Goal: Information Seeking & Learning: Find specific fact

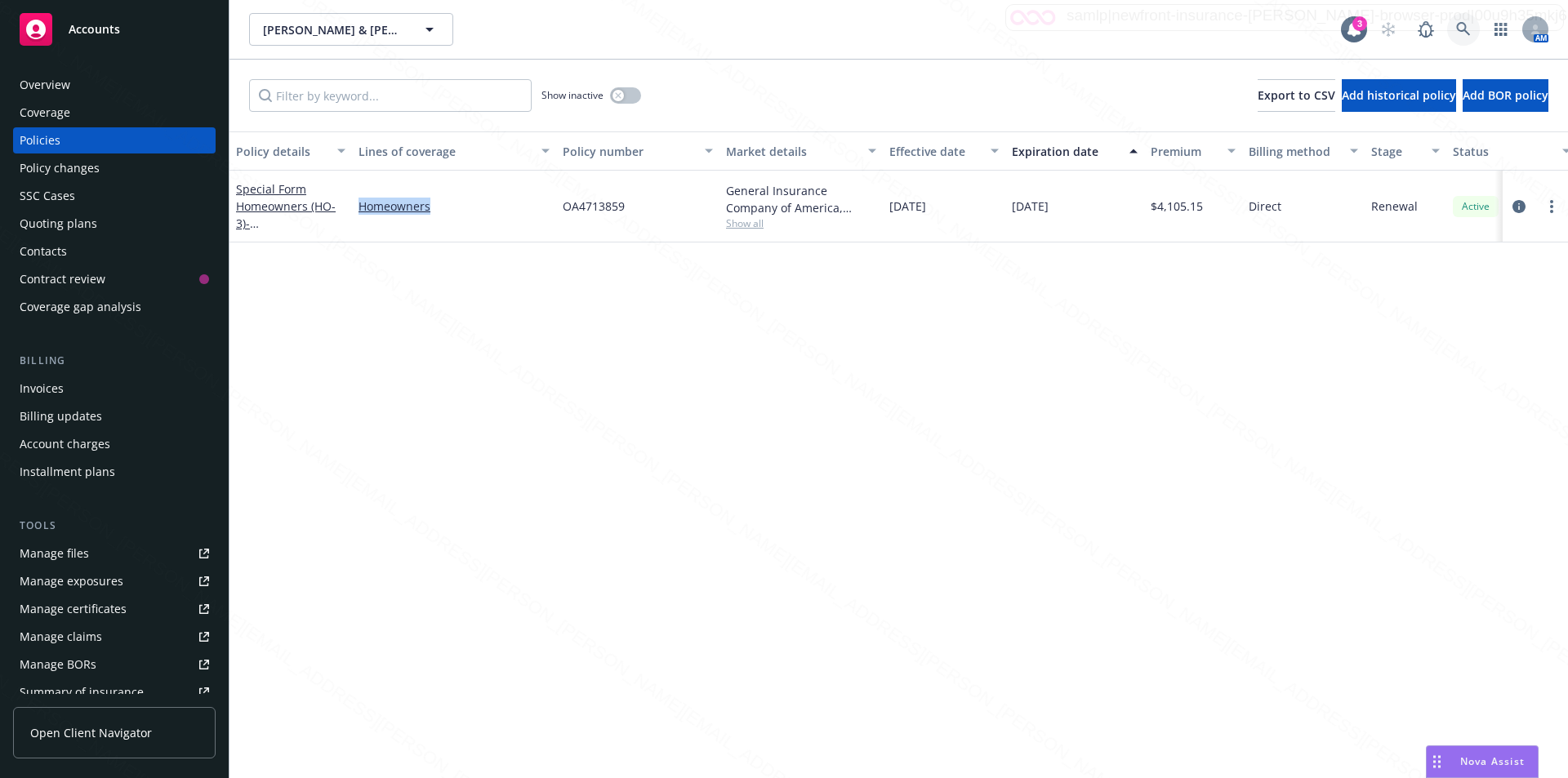
click at [1461, 31] on icon at bounding box center [1463, 29] width 14 height 14
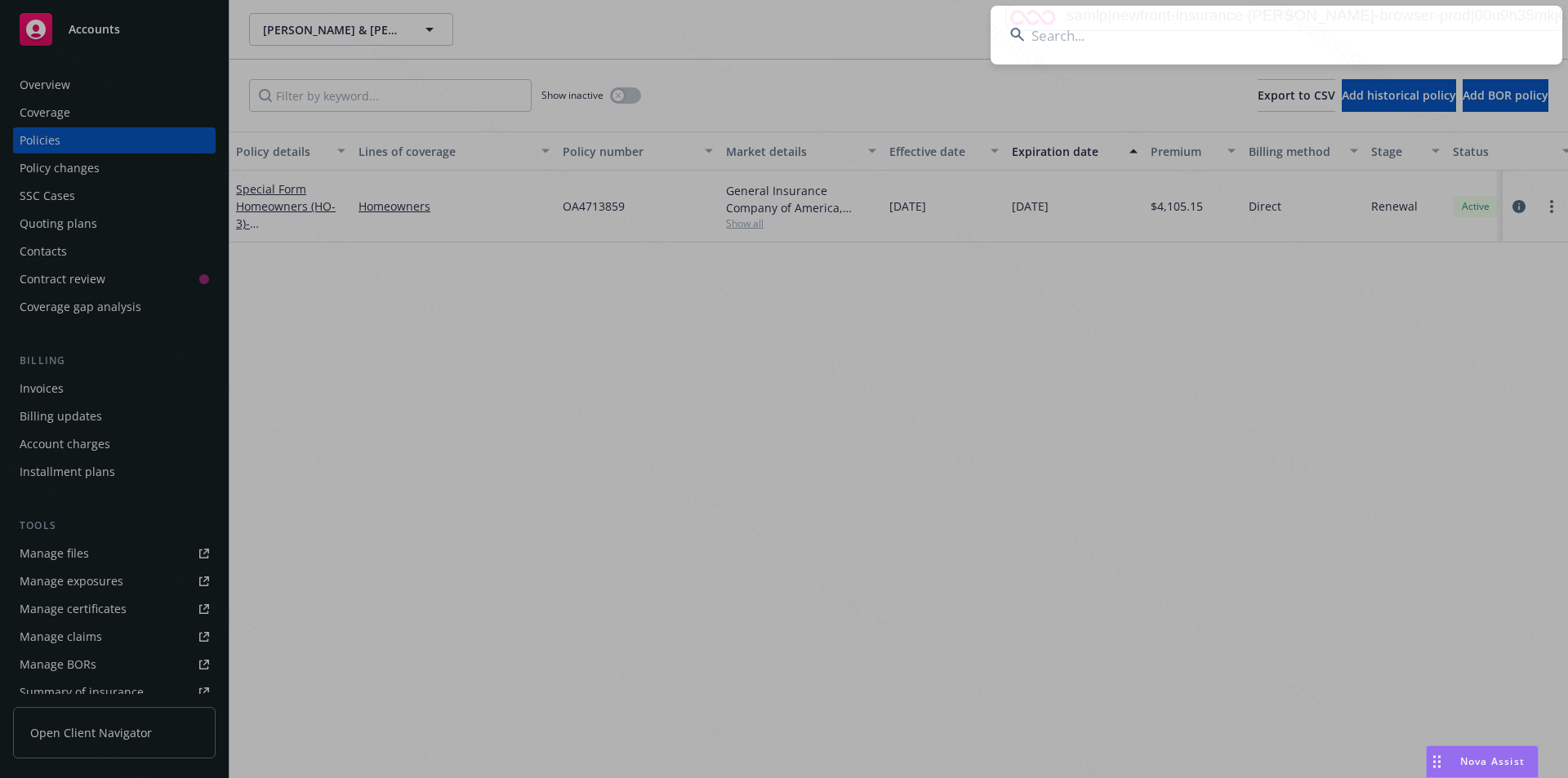
click at [1053, 35] on input at bounding box center [1276, 35] width 572 height 59
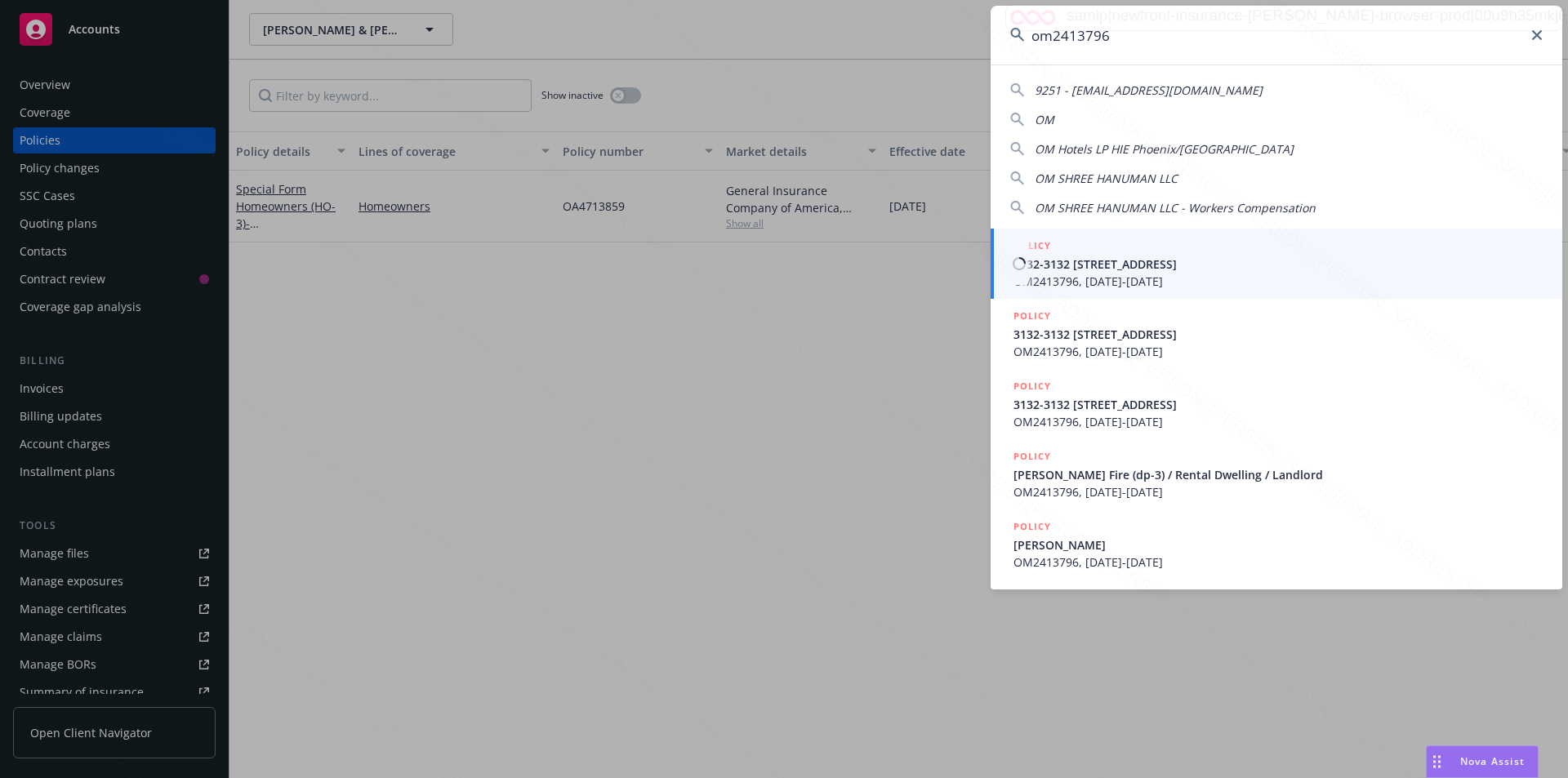
type input "om2413796"
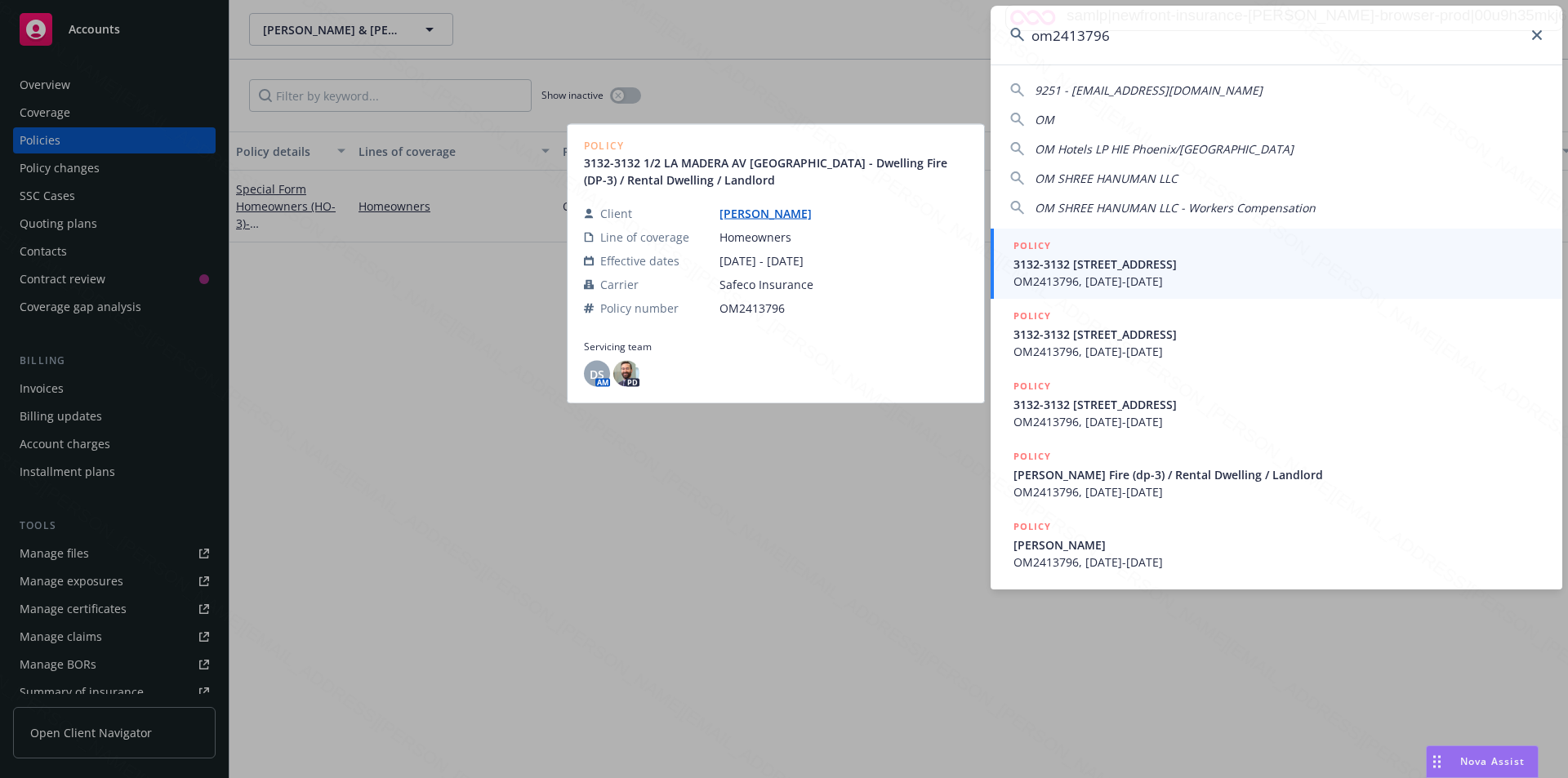
click at [1101, 283] on span "OM2413796, [DATE]-[DATE]" at bounding box center [1277, 281] width 529 height 17
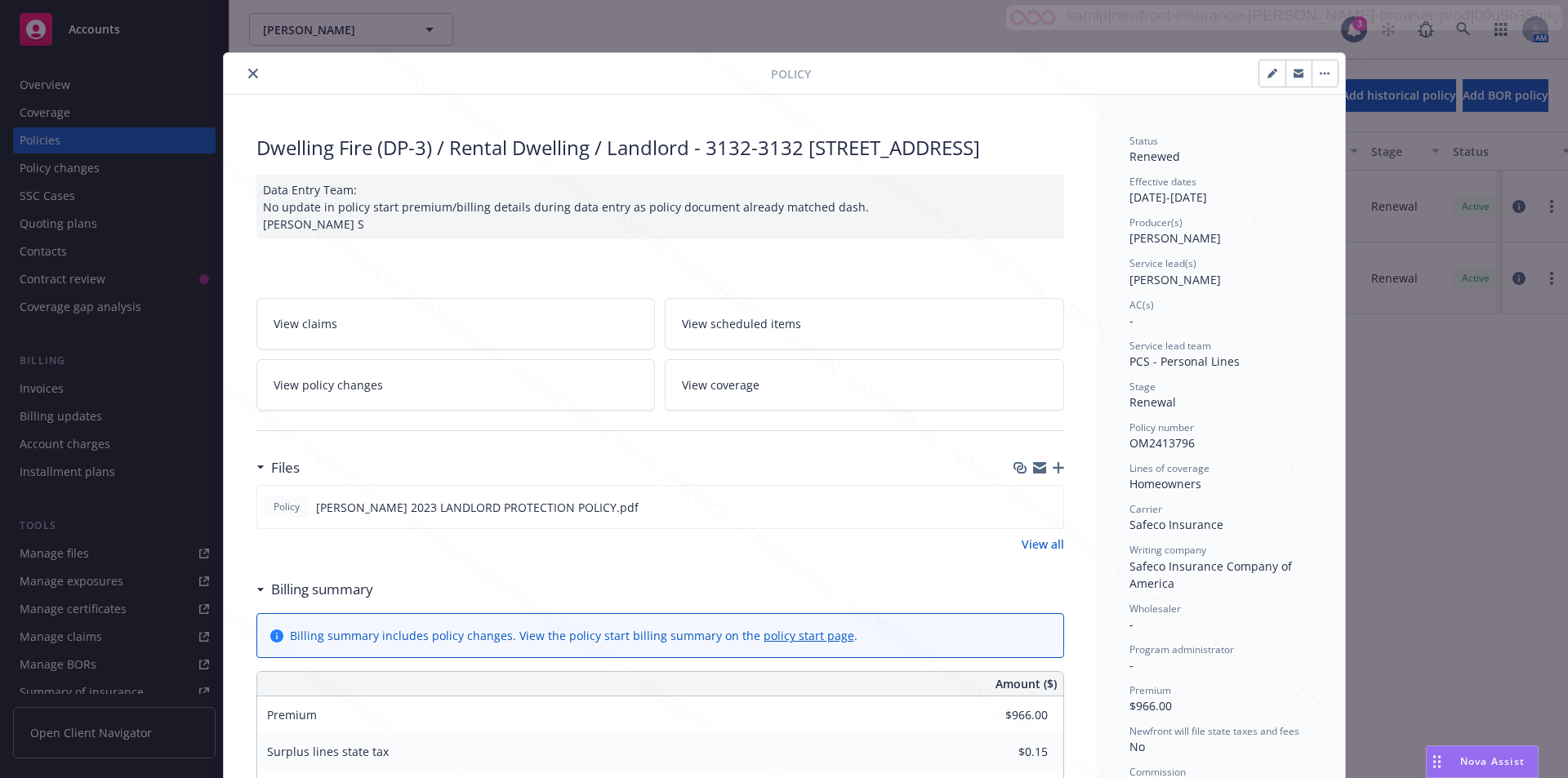
click at [248, 73] on icon "close" at bounding box center [253, 73] width 9 height 9
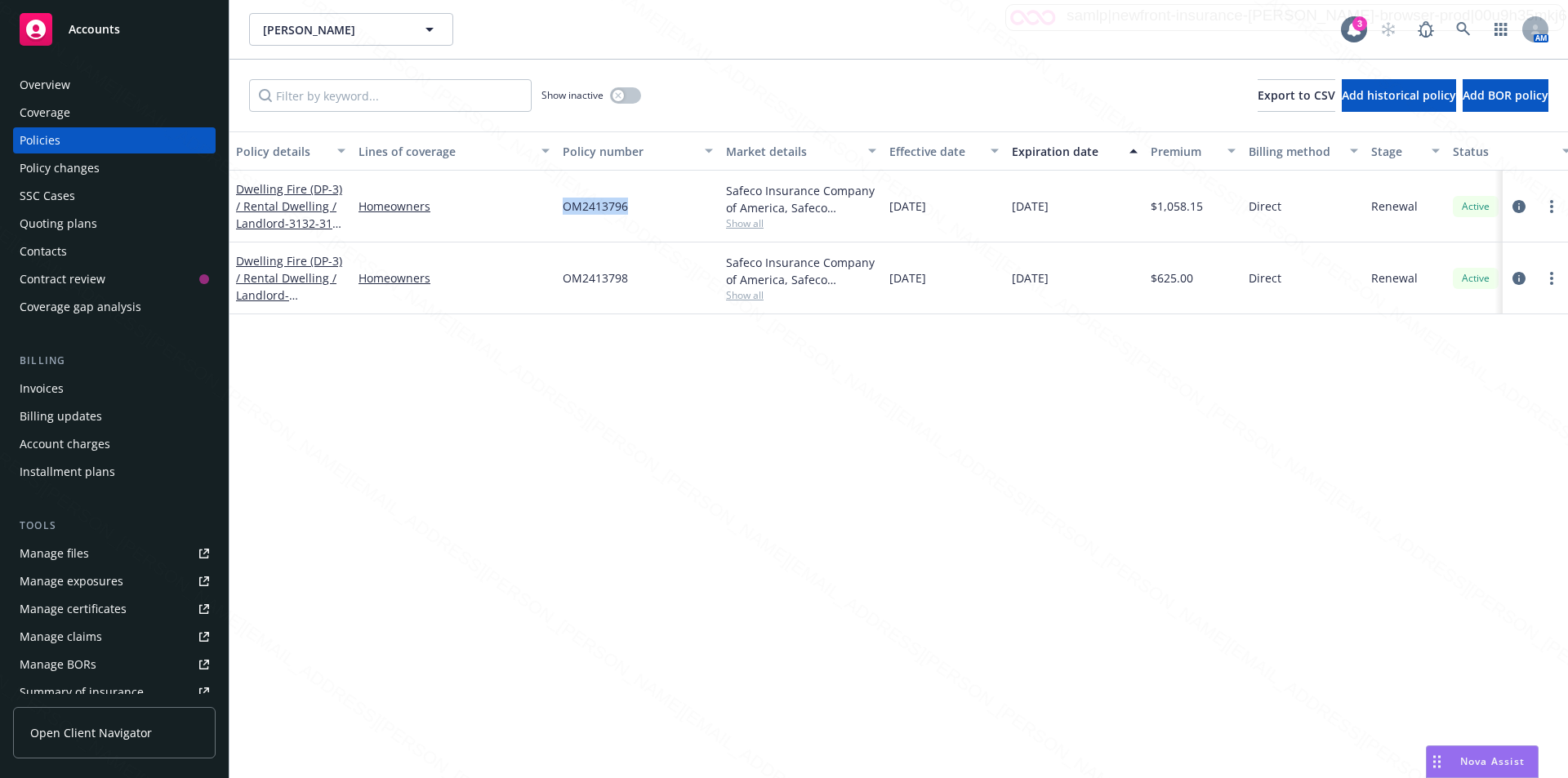
drag, startPoint x: 590, startPoint y: 213, endPoint x: 571, endPoint y: 209, distance: 19.4
click at [561, 209] on div "OM2413796" at bounding box center [637, 206] width 163 height 72
copy span "OM2413796"
drag, startPoint x: 630, startPoint y: 277, endPoint x: 577, endPoint y: 280, distance: 53.1
click at [562, 279] on div "OM2413798" at bounding box center [637, 278] width 163 height 72
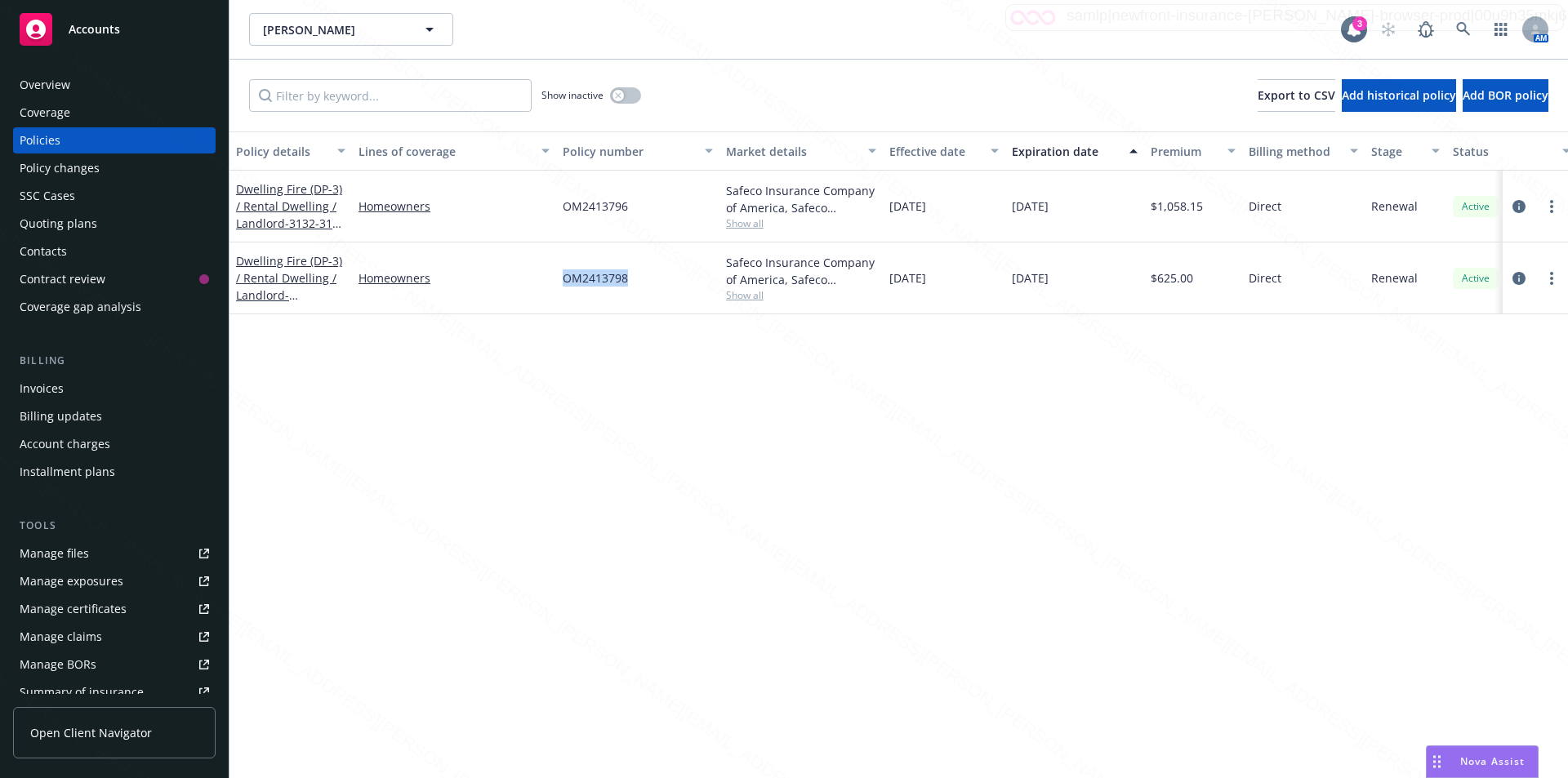
copy span "OM2413798"
drag, startPoint x: 637, startPoint y: 211, endPoint x: 560, endPoint y: 209, distance: 77.0
click at [560, 209] on div "OM2413796" at bounding box center [637, 206] width 163 height 72
drag, startPoint x: 53, startPoint y: 71, endPoint x: 50, endPoint y: 84, distance: 13.3
click at [50, 84] on div "Overview Coverage Policies Policy changes SSC Cases Quoting plans Contacts Cont…" at bounding box center [114, 416] width 229 height 726
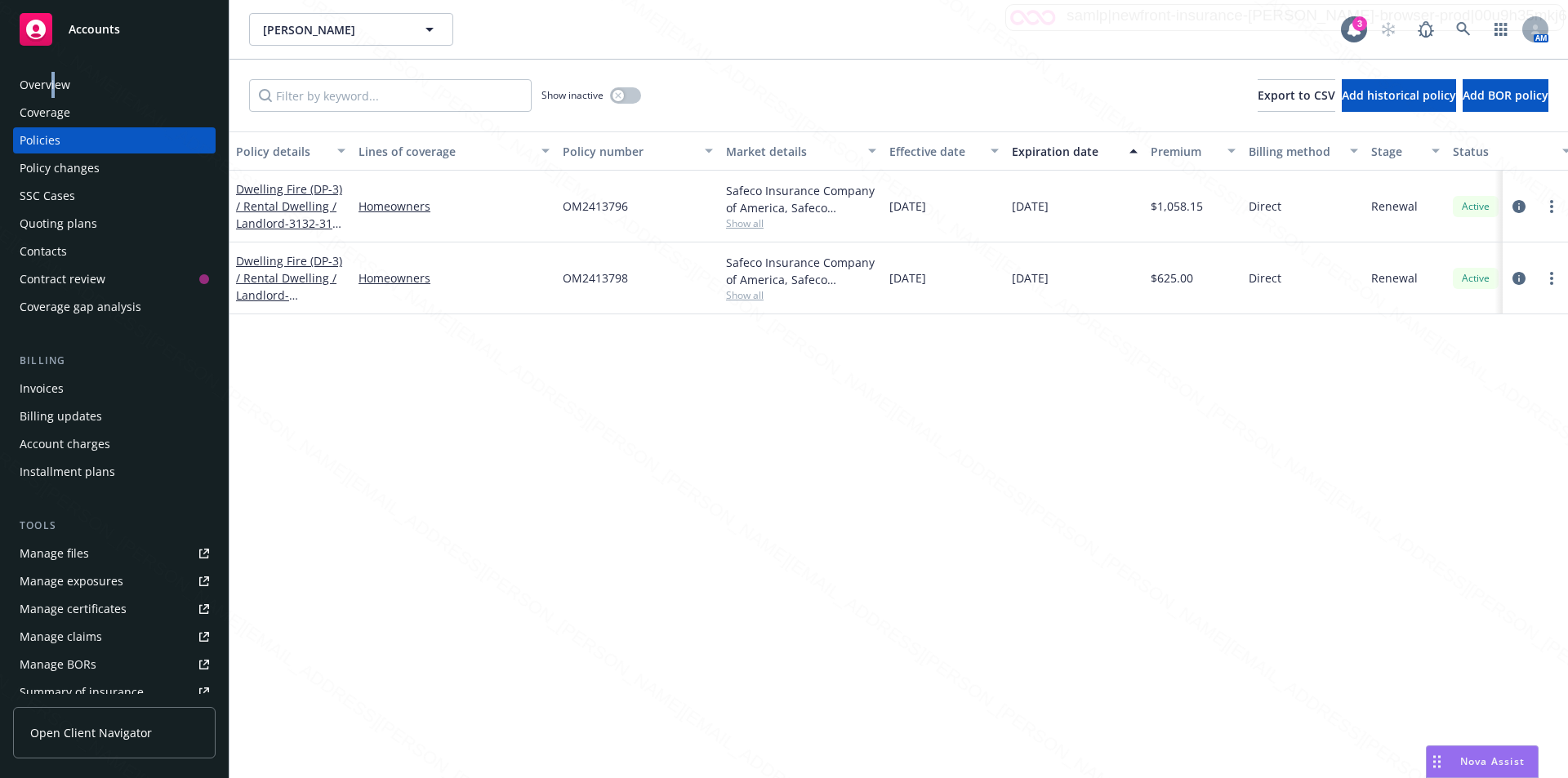
click at [77, 85] on div "Overview" at bounding box center [115, 85] width 190 height 26
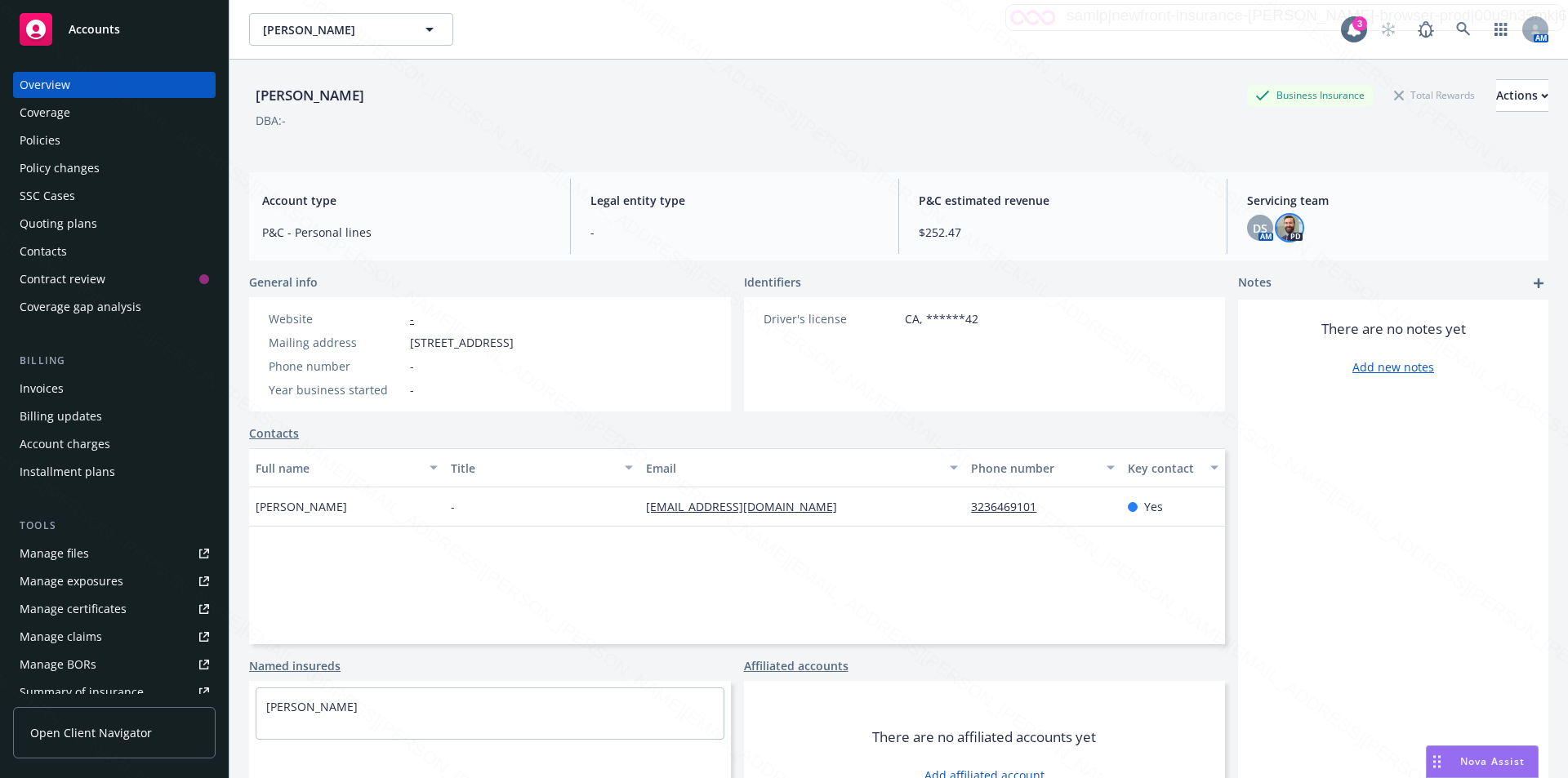
click at [1278, 227] on img at bounding box center [1289, 228] width 26 height 26
click at [40, 141] on div "Policies" at bounding box center [40, 141] width 41 height 26
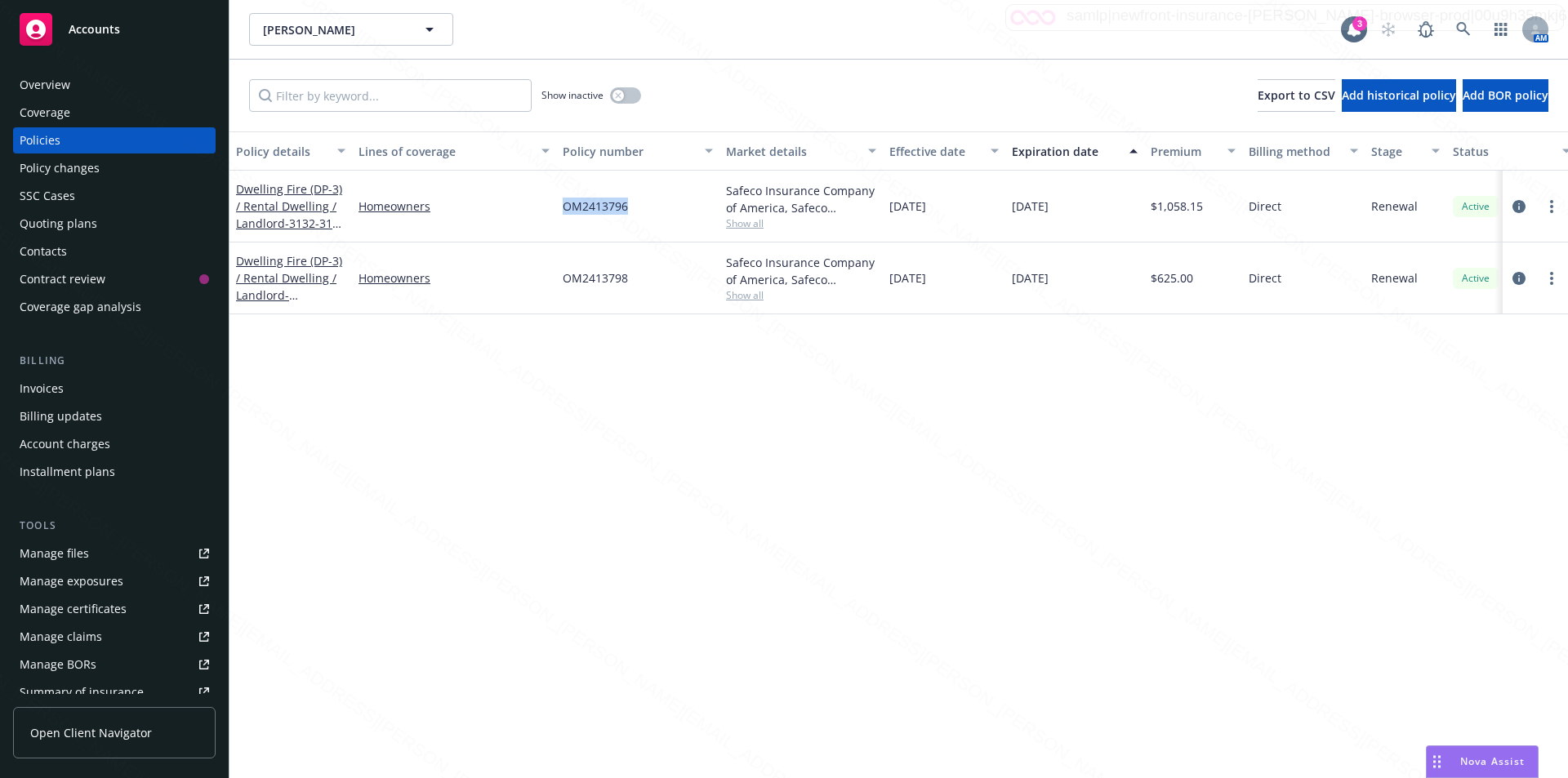
drag, startPoint x: 630, startPoint y: 208, endPoint x: 555, endPoint y: 206, distance: 75.0
click at [555, 206] on div "Dwelling Fire (DP-3) / Rental Dwelling / Landlord - 3132-3132 1/[STREET_ADDRESS…" at bounding box center [1017, 206] width 1576 height 72
click at [306, 222] on span "- 3132-3132 [STREET_ADDRESS]" at bounding box center [291, 232] width 110 height 33
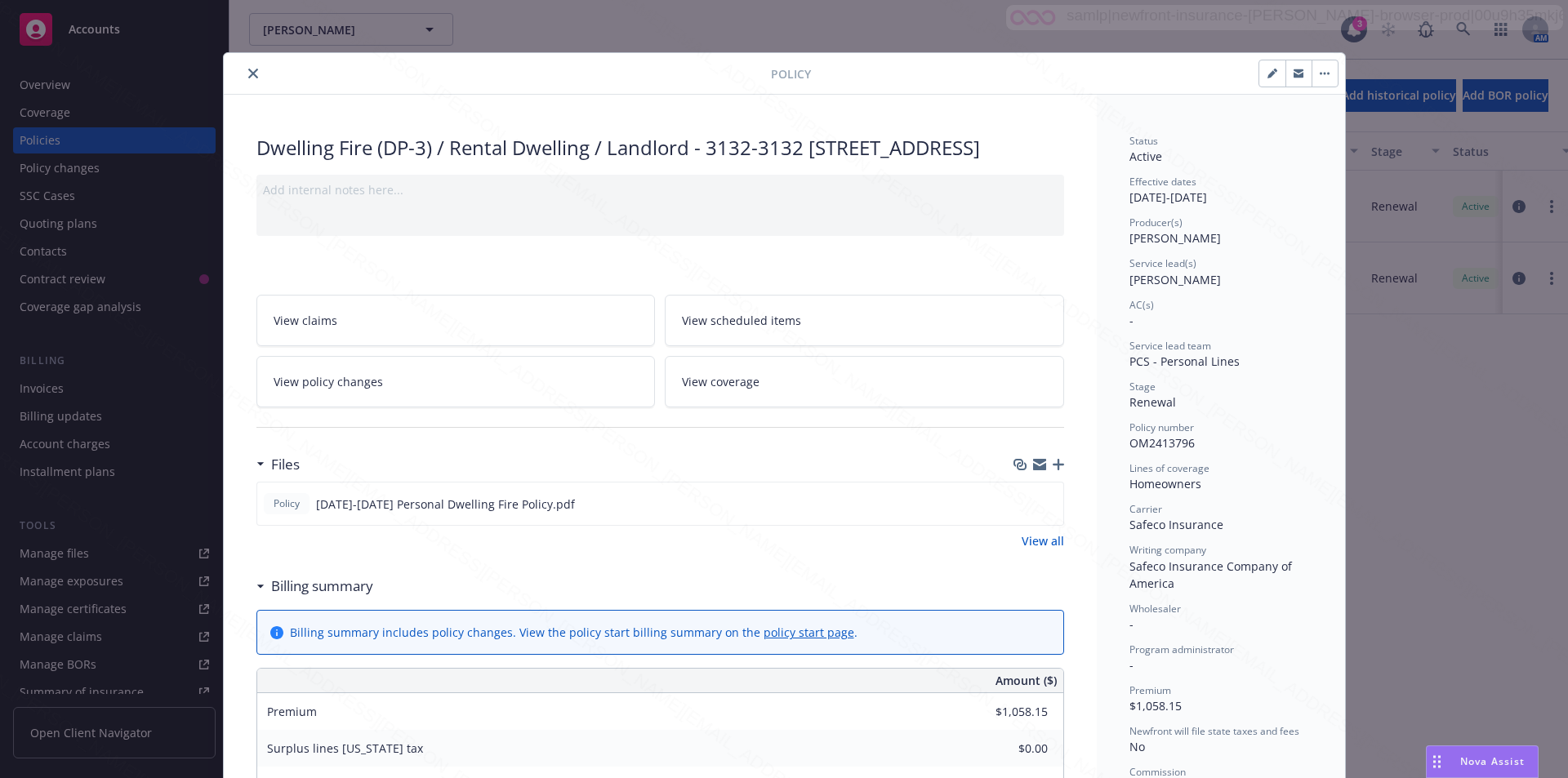
drag, startPoint x: 704, startPoint y: 152, endPoint x: 740, endPoint y: 176, distance: 43.3
click at [740, 161] on div "Dwelling Fire (DP-3) / Rental Dwelling / Landlord - 3132-3132 [STREET_ADDRESS]" at bounding box center [660, 147] width 807 height 28
copy div "3132-3132 [STREET_ADDRESS]"
click at [248, 71] on icon "close" at bounding box center [253, 73] width 9 height 9
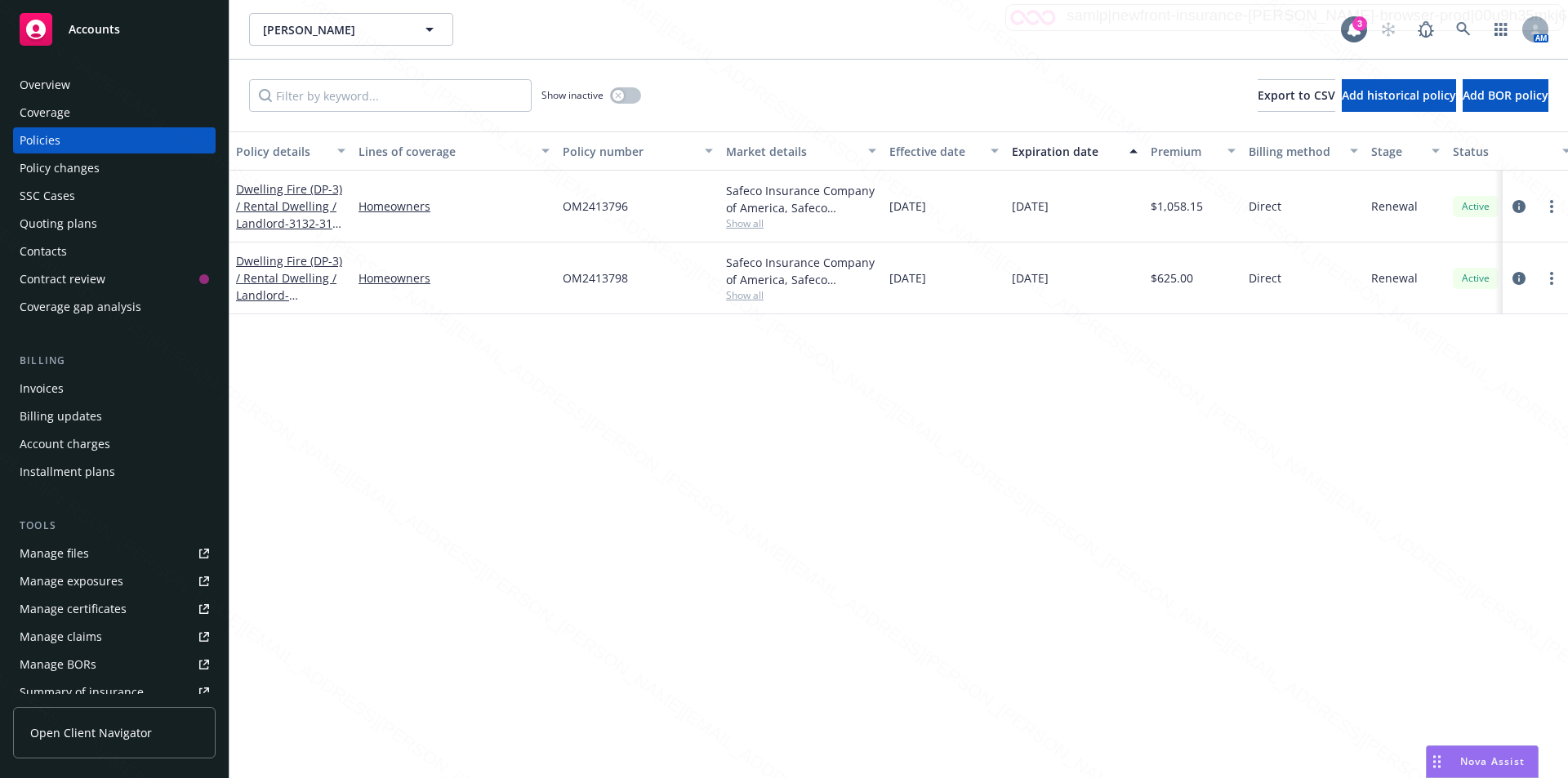
click at [527, 369] on div "Policy details Lines of coverage Policy number Market details Effective date Ex…" at bounding box center [899, 455] width 1339 height 647
click at [561, 439] on div "Policy details Lines of coverage Policy number Market details Effective date Ex…" at bounding box center [899, 455] width 1339 height 647
